Goal: Information Seeking & Learning: Learn about a topic

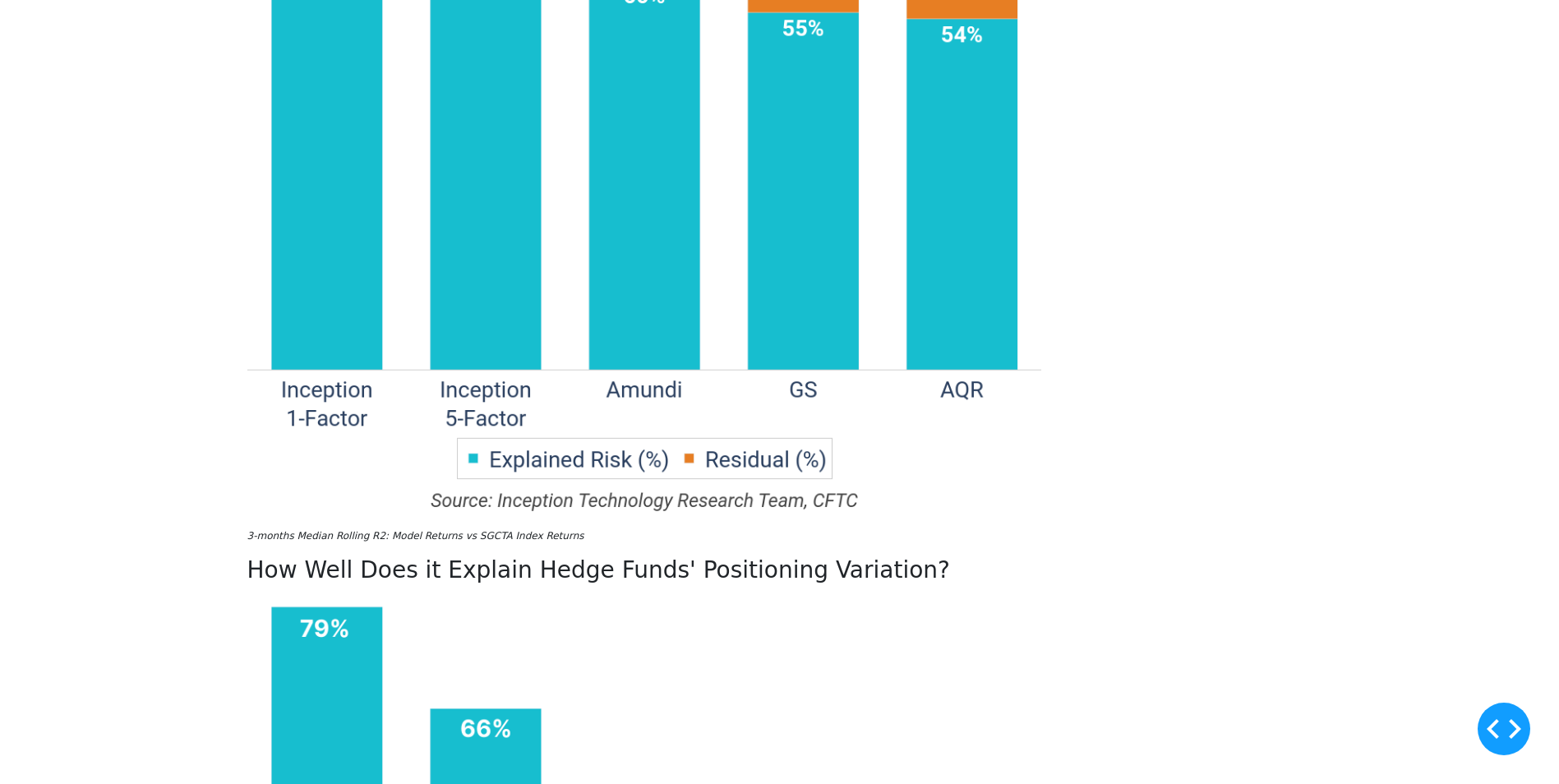
scroll to position [1479, 0]
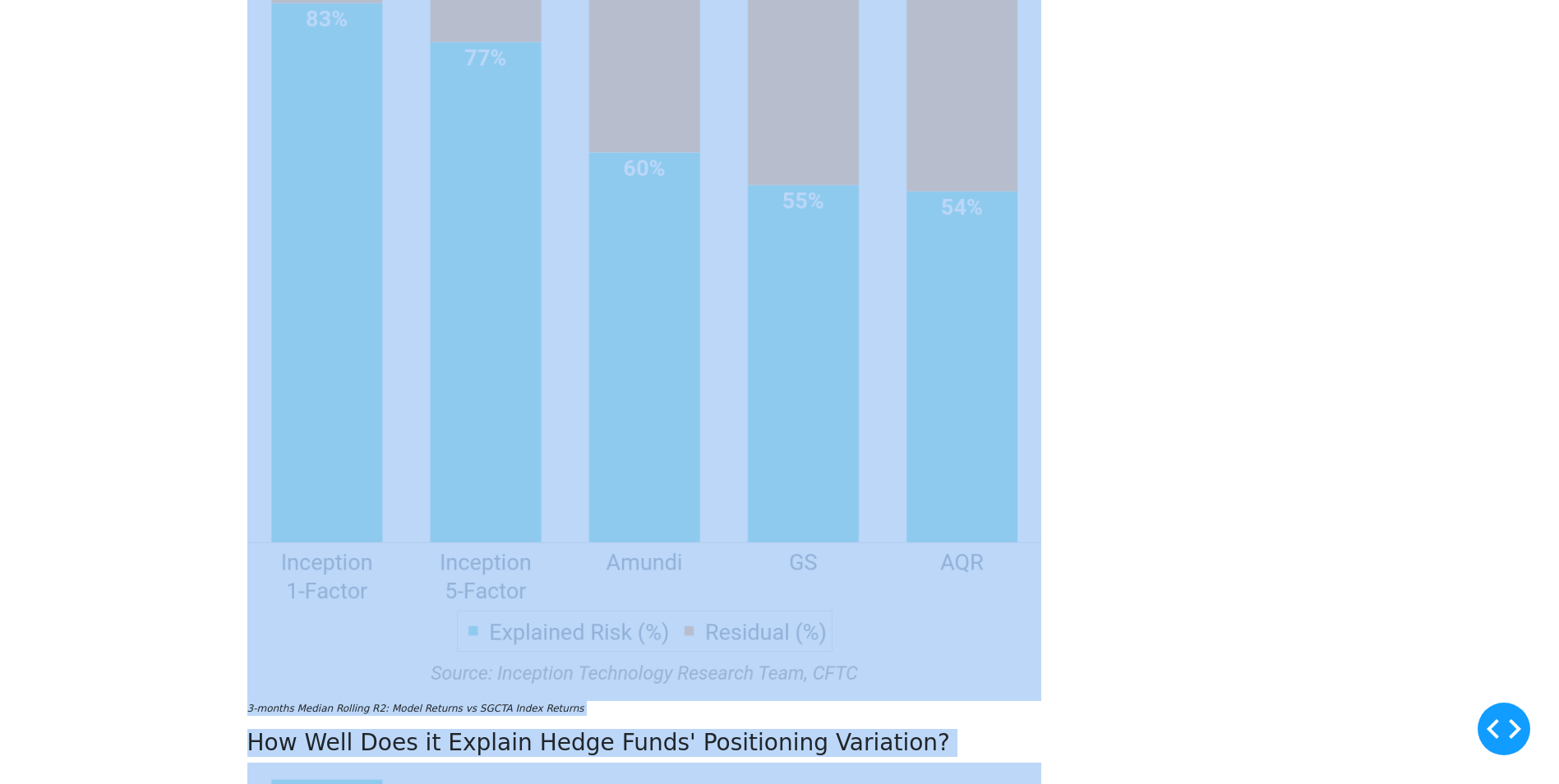
drag, startPoint x: 266, startPoint y: 348, endPoint x: 1133, endPoint y: 708, distance: 938.8
click at [1134, 708] on div "Less Truly Is More: A 1-Factor Index for CTA Positioning Analytics When we firs…" at bounding box center [780, 587] width 1085 height 2544
drag, startPoint x: 1133, startPoint y: 708, endPoint x: 1093, endPoint y: 566, distance: 147.5
click at [1093, 566] on div "Less Truly Is More: A 1-Factor Index for CTA Positioning Analytics When we firs…" at bounding box center [780, 587] width 1085 height 2544
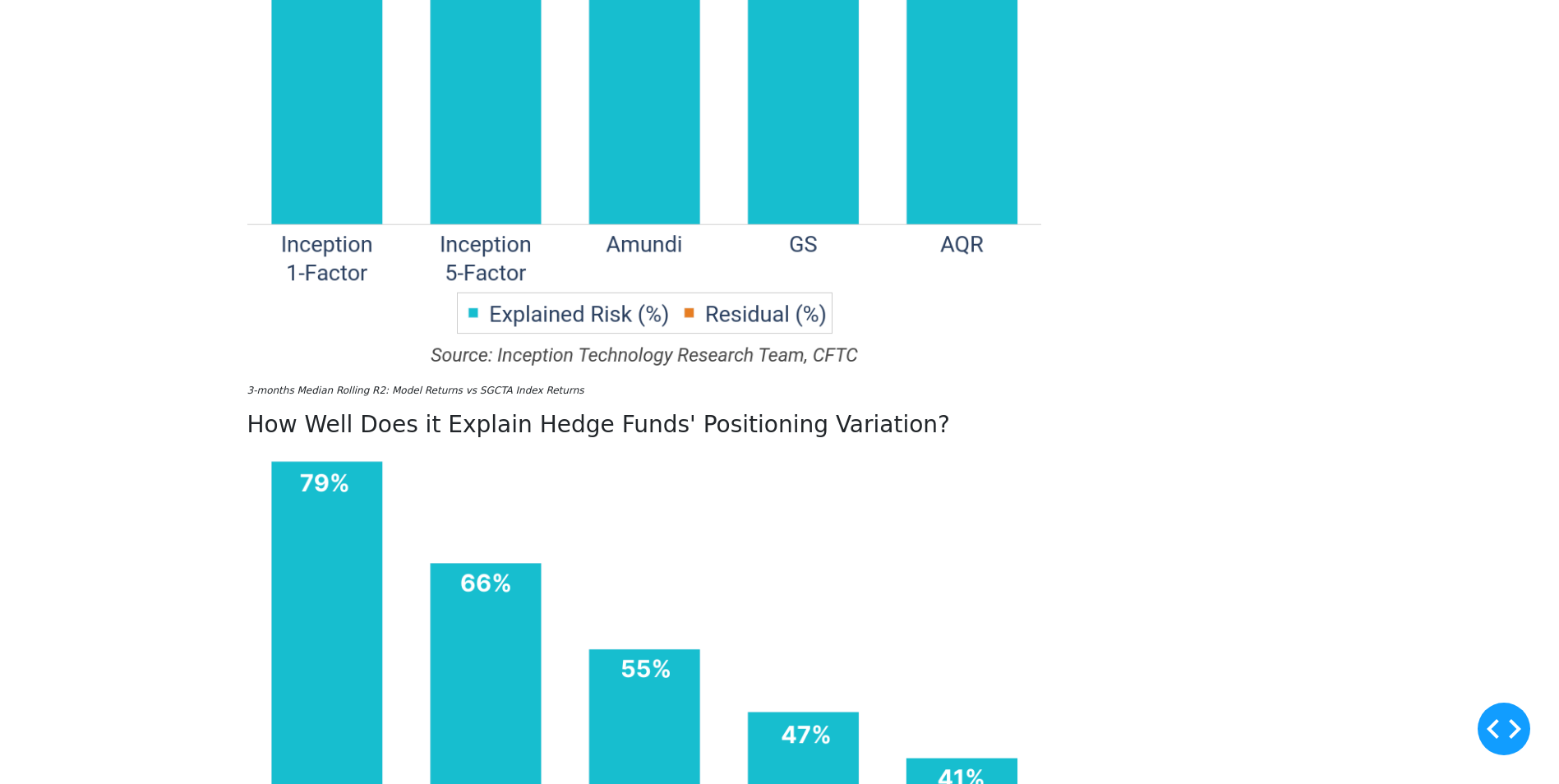
scroll to position [1644, 0]
